Goal: Task Accomplishment & Management: Complete application form

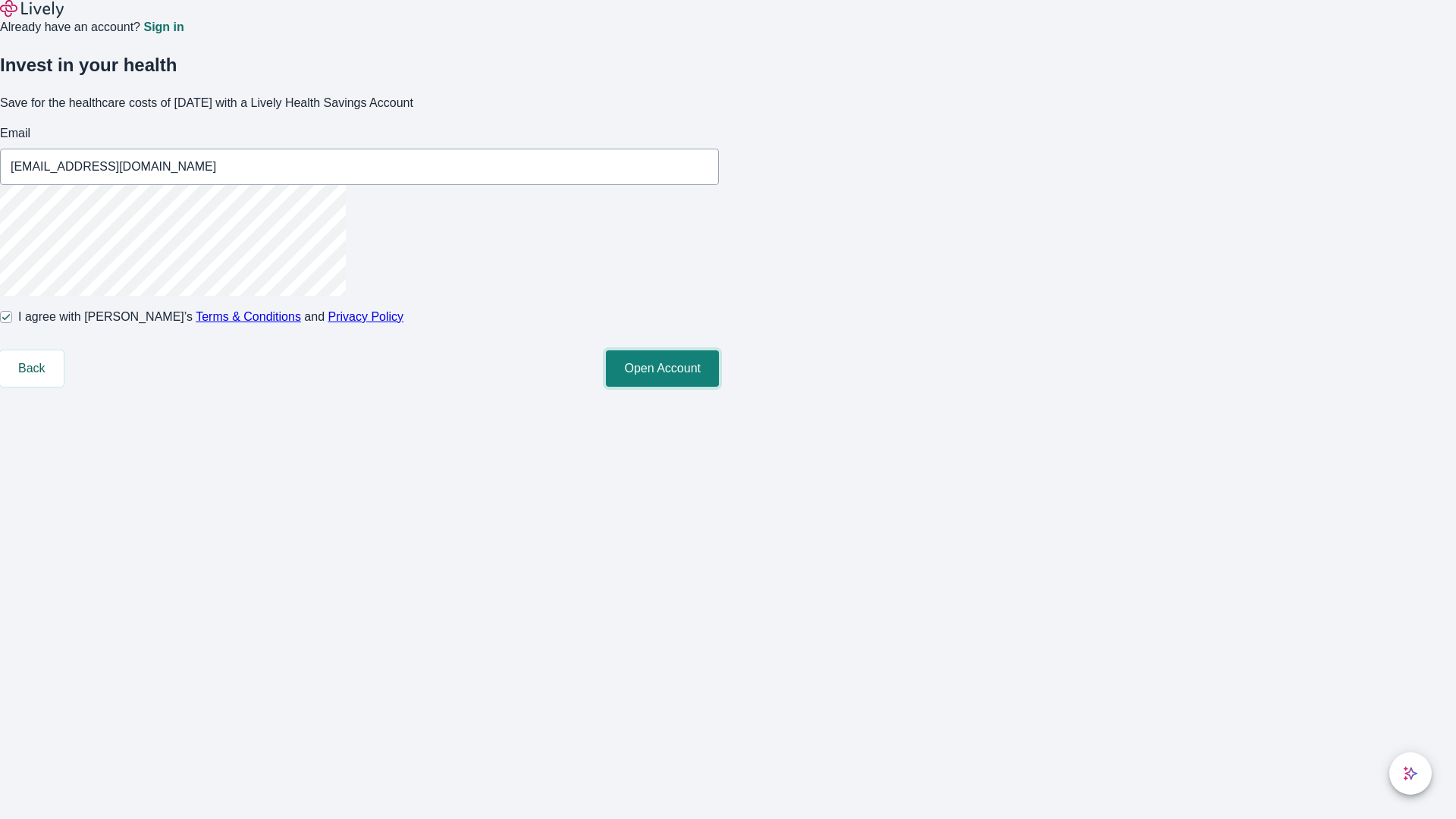
click at [719, 387] on button "Open Account" at bounding box center [662, 368] width 113 height 36
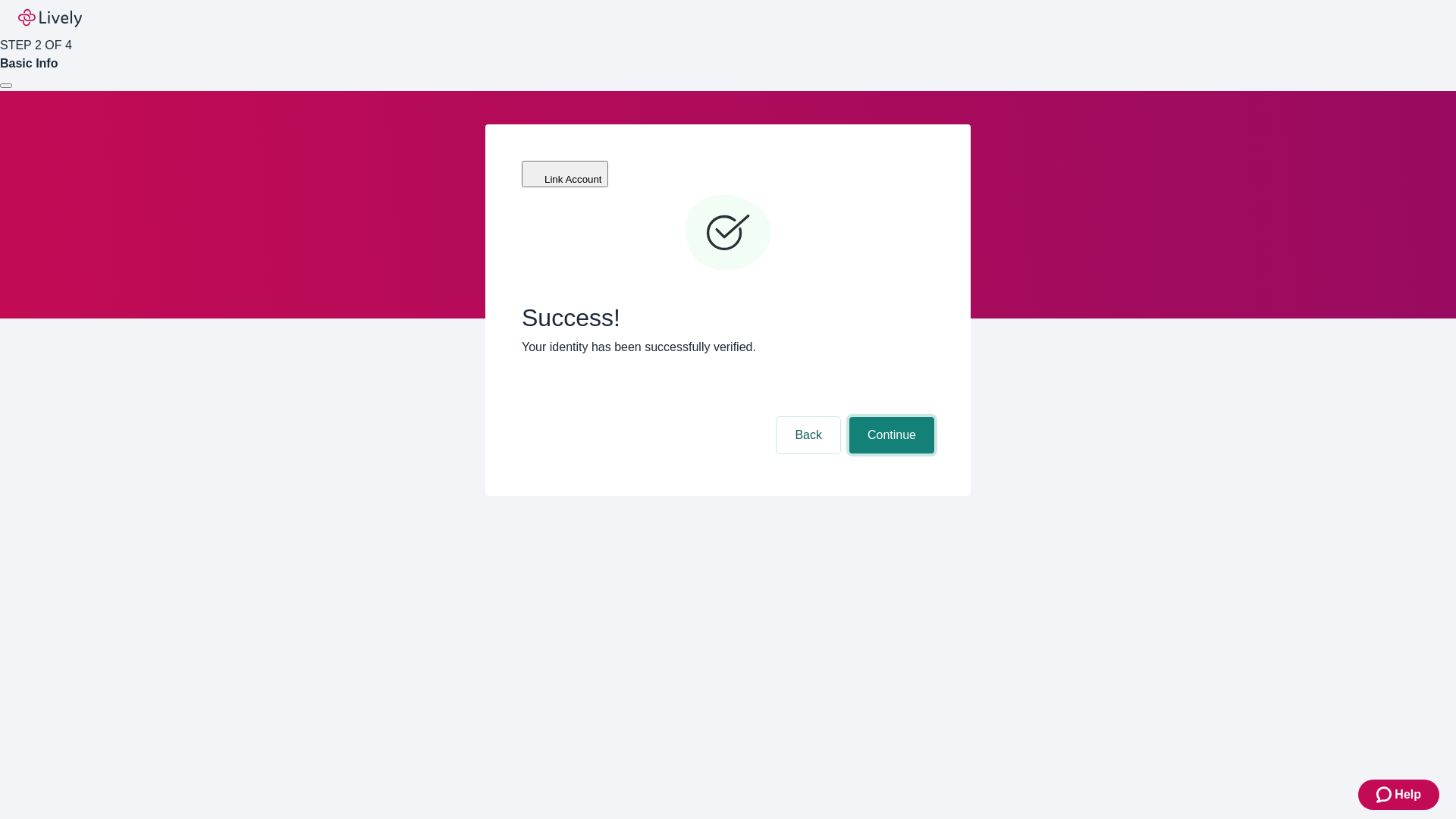
click at [889, 417] on button "Continue" at bounding box center [891, 435] width 85 height 36
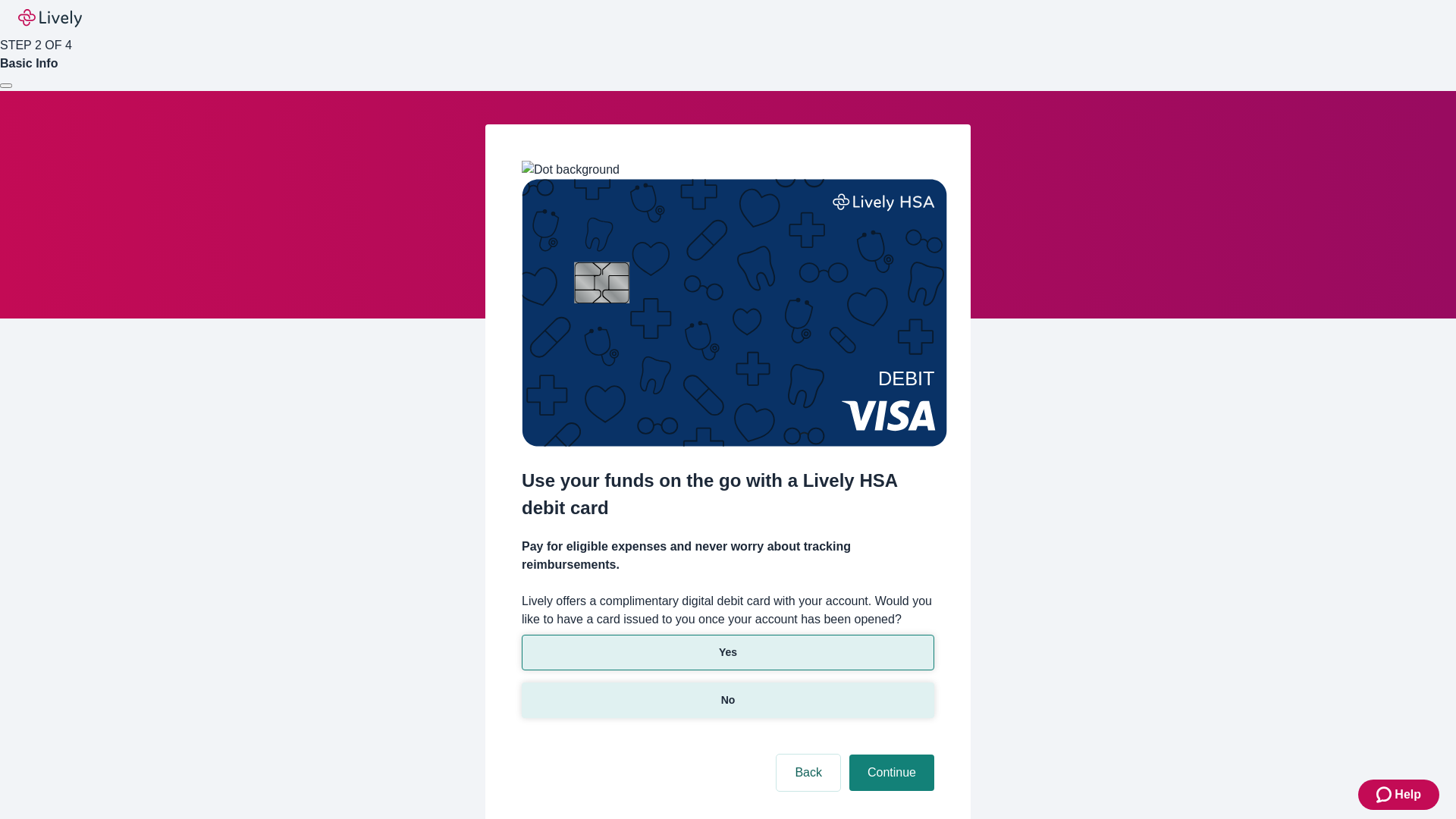
click at [727, 692] on p "No" at bounding box center [728, 700] width 14 height 16
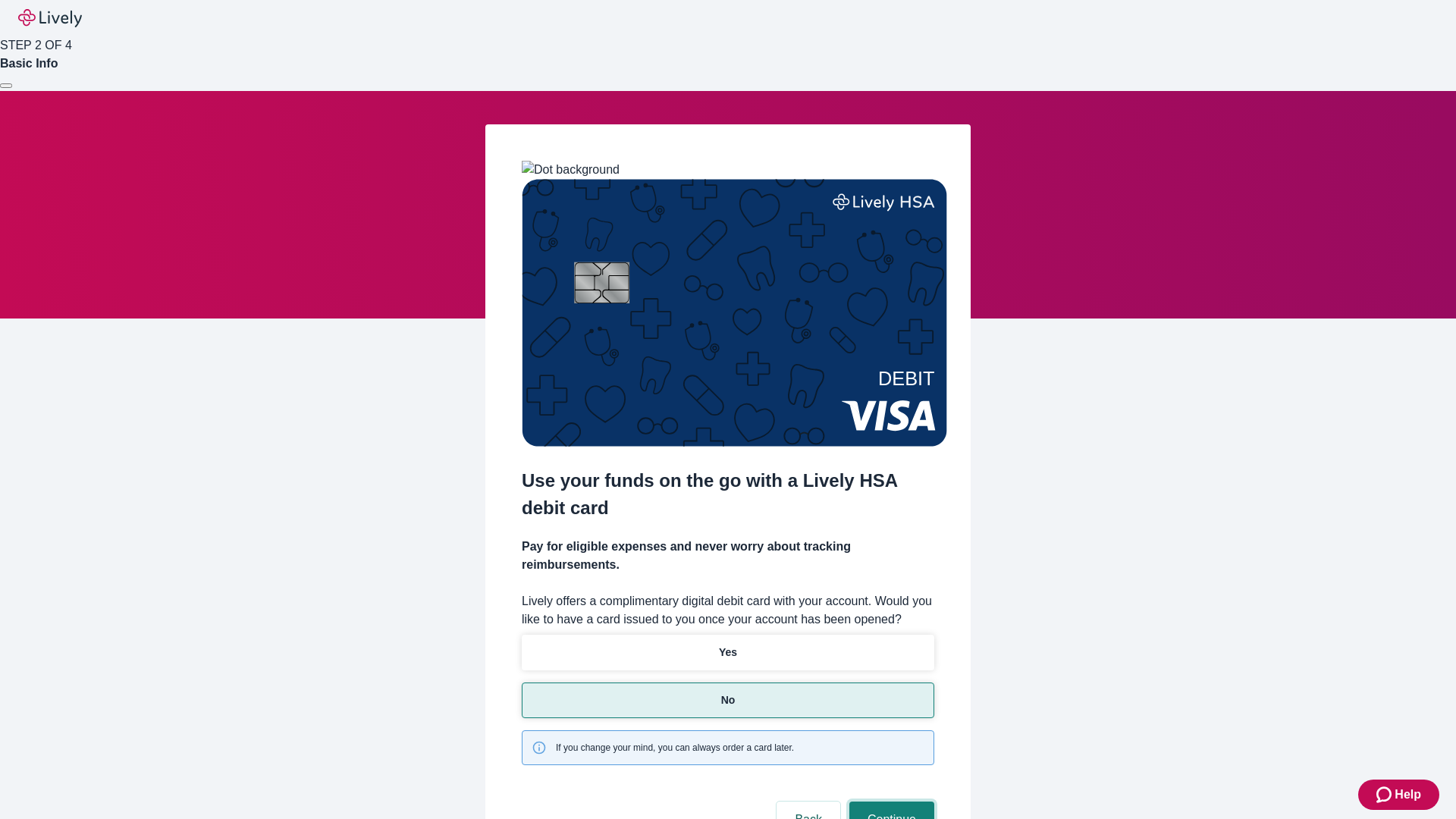
click at [889, 801] on button "Continue" at bounding box center [891, 819] width 85 height 36
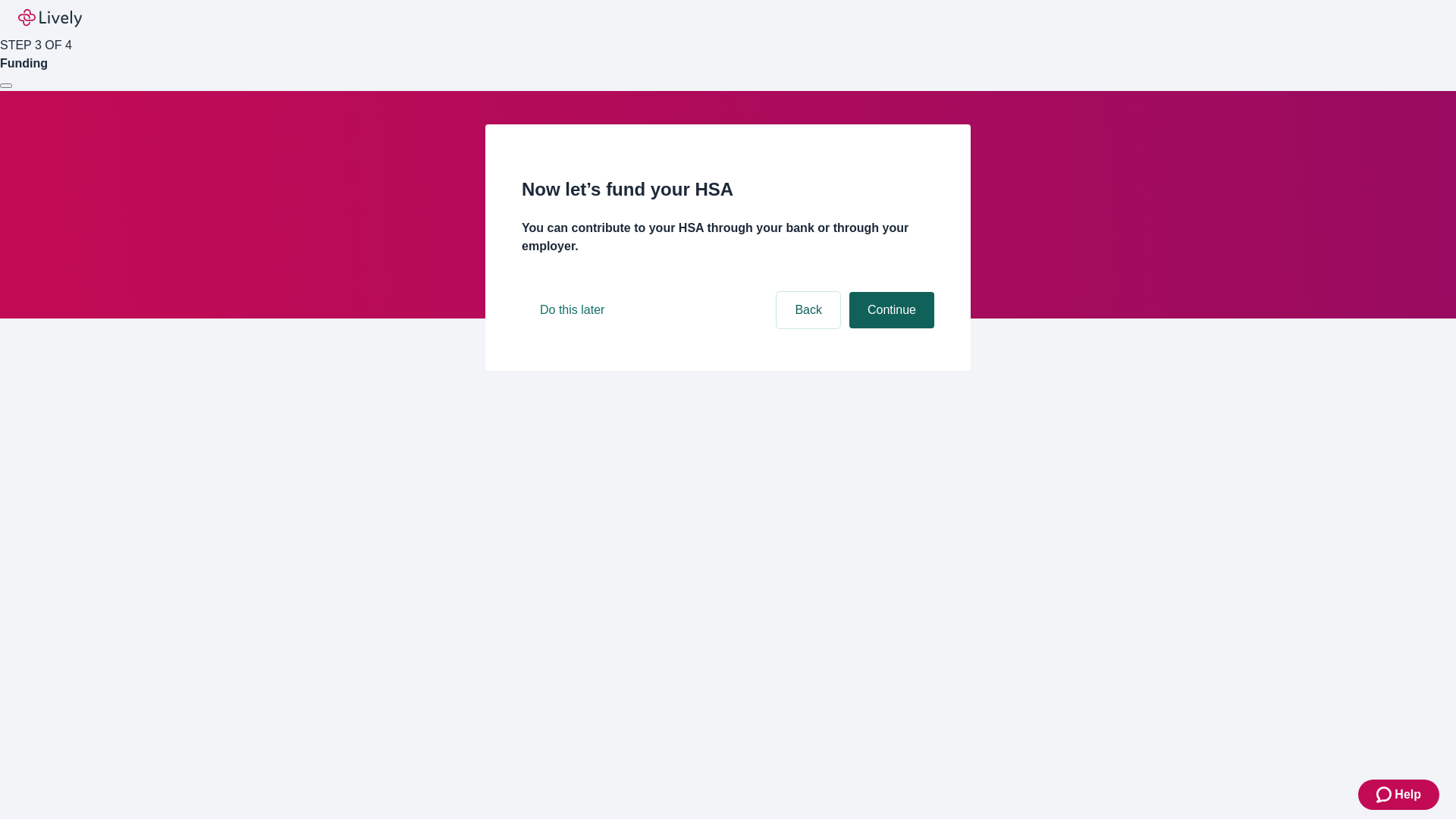
click at [889, 328] on button "Continue" at bounding box center [891, 310] width 85 height 36
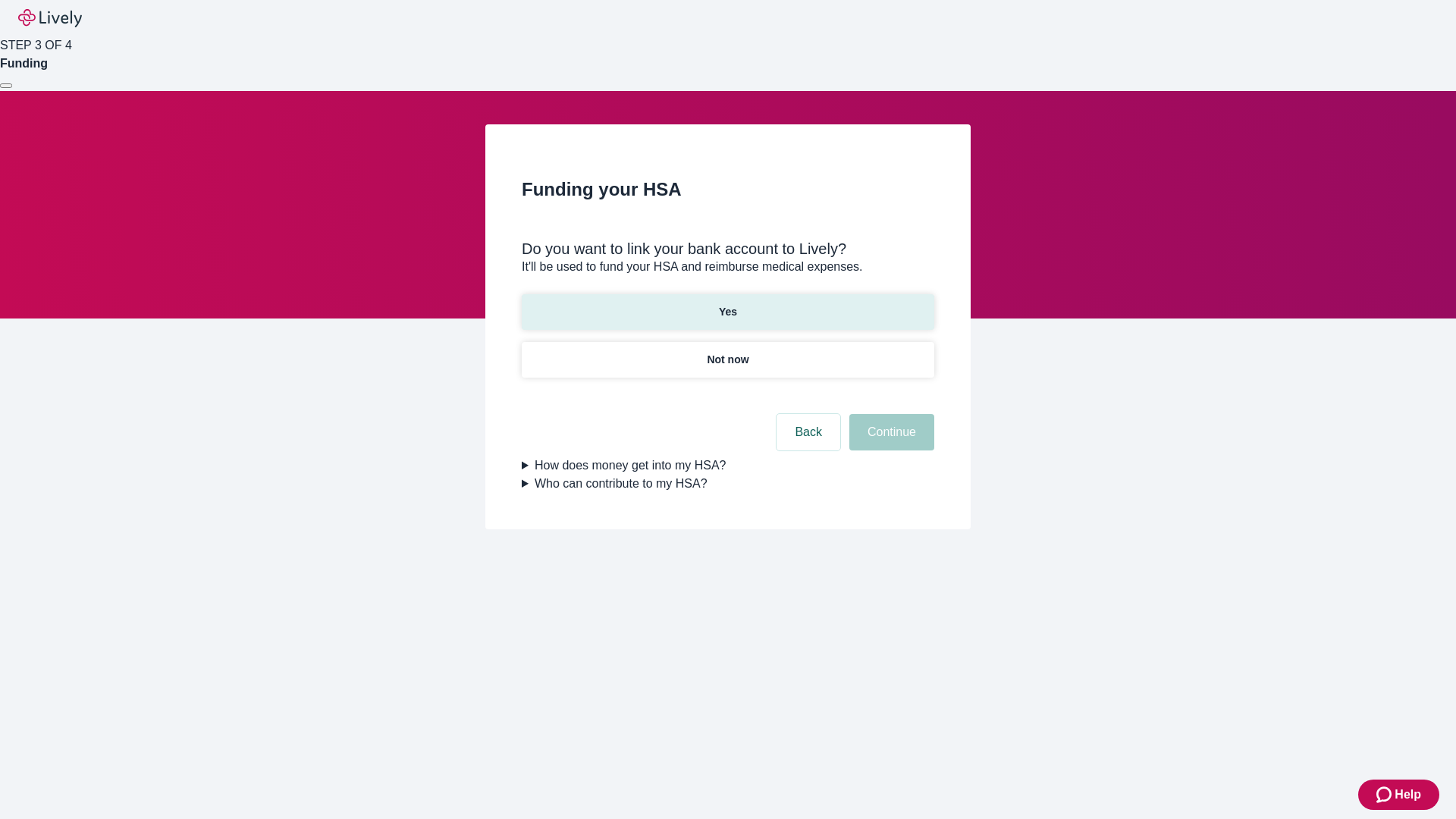
click at [727, 304] on p "Yes" at bounding box center [728, 312] width 18 height 16
click at [889, 414] on button "Continue" at bounding box center [891, 432] width 85 height 36
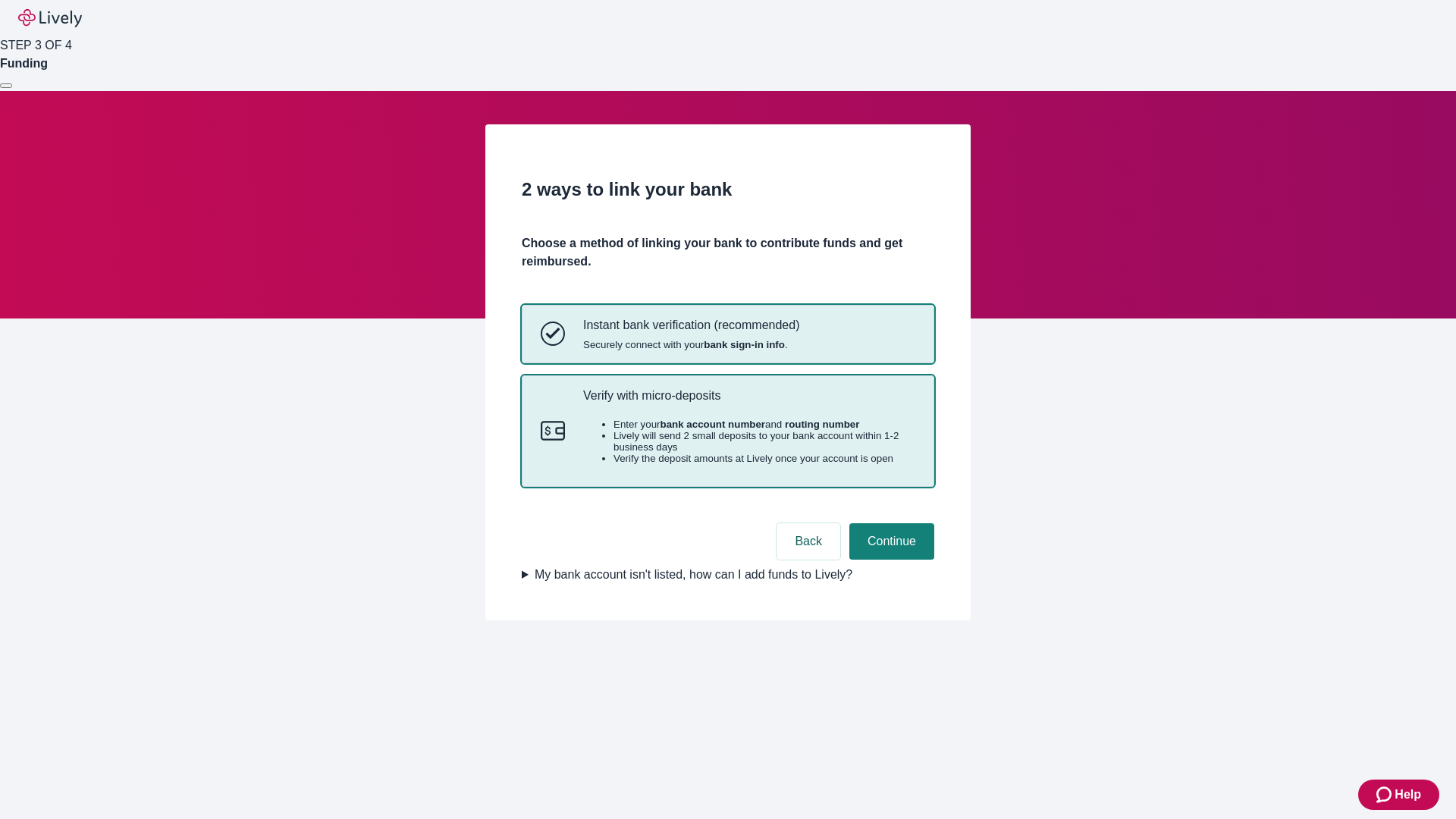
click at [748, 403] on p "Verify with micro-deposits" at bounding box center [749, 395] width 332 height 14
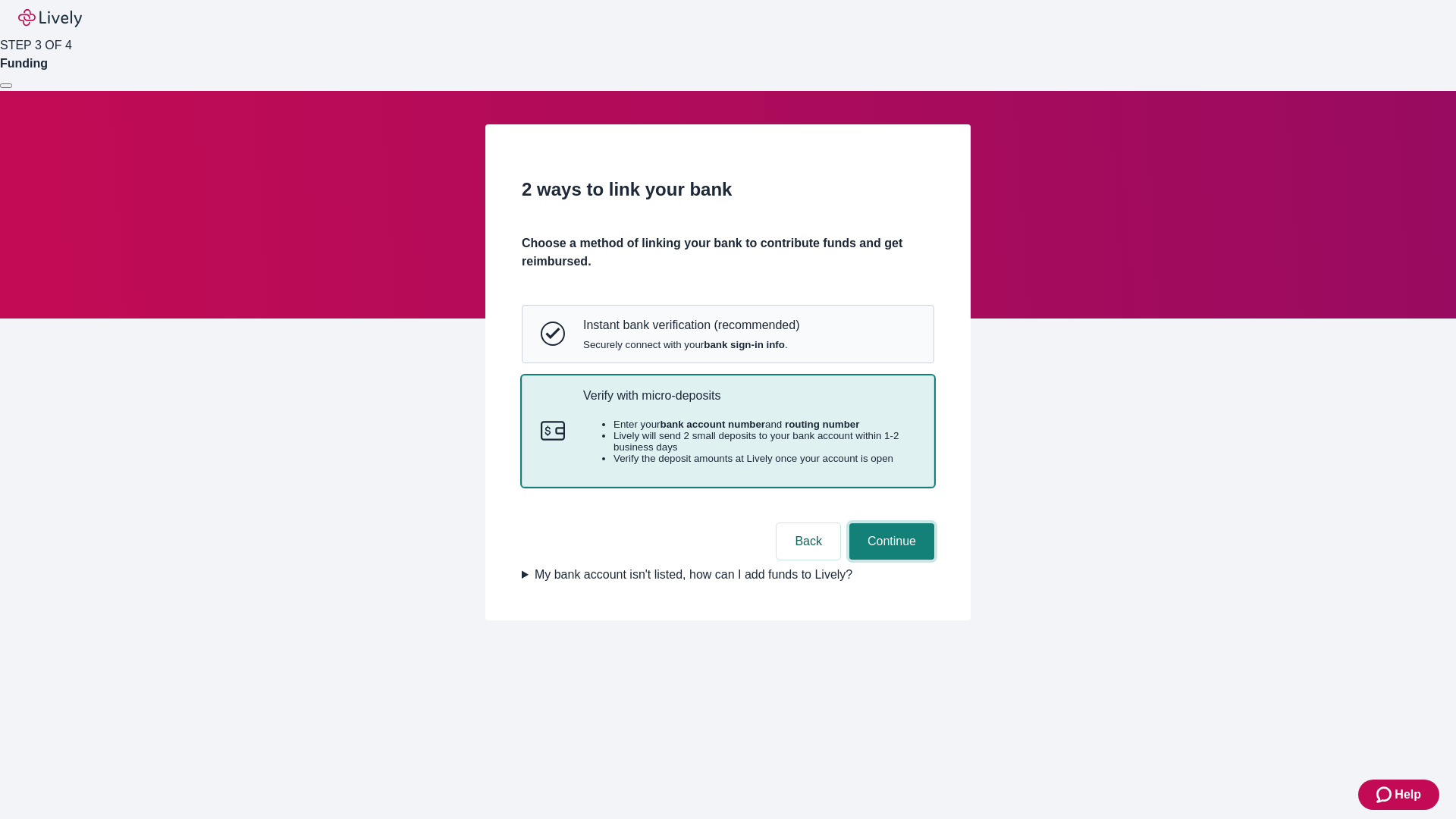
click at [889, 559] on button "Continue" at bounding box center [891, 541] width 85 height 36
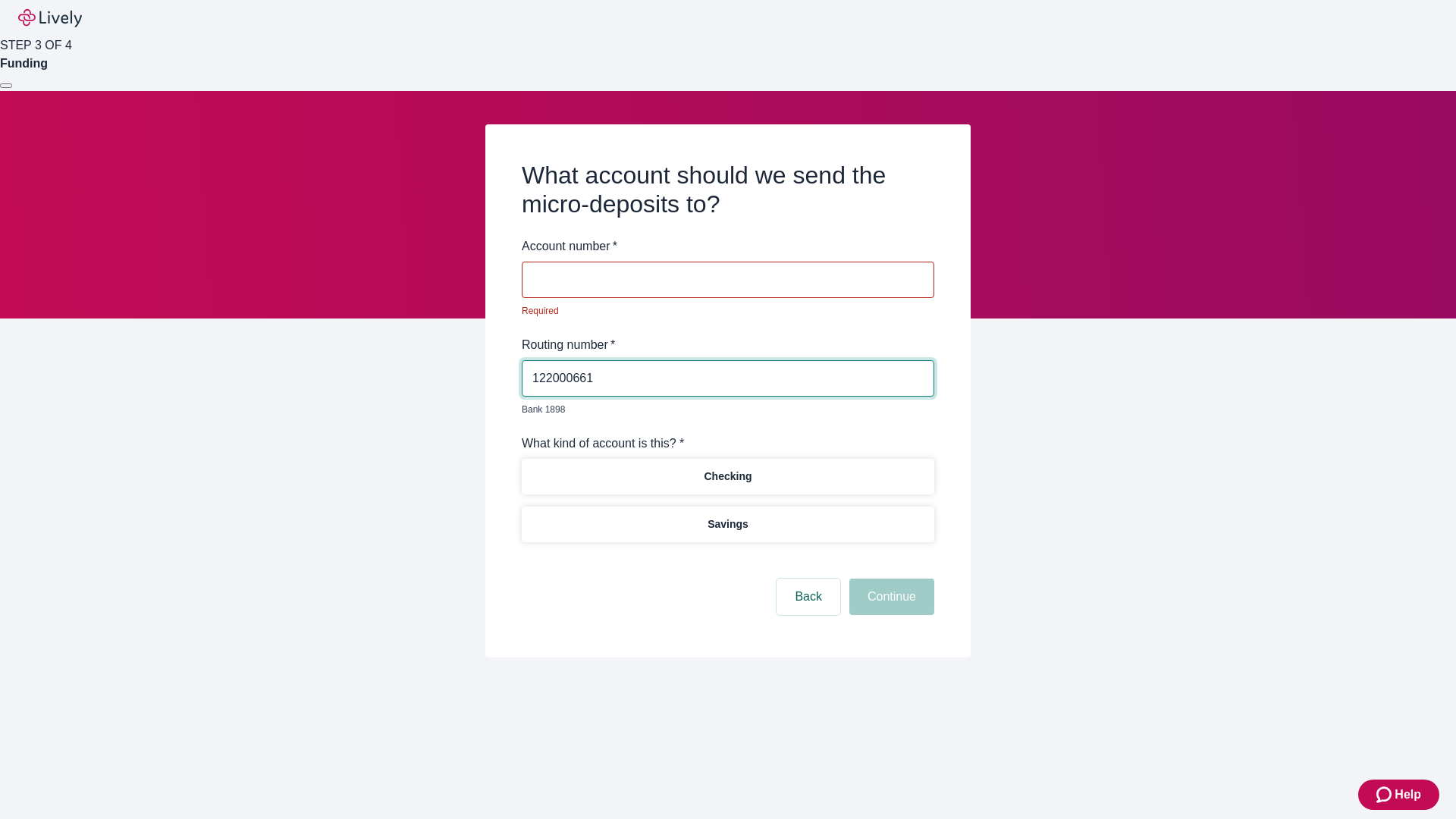
type input "122000661"
type input "491554"
